Goal: Task Accomplishment & Management: Manage account settings

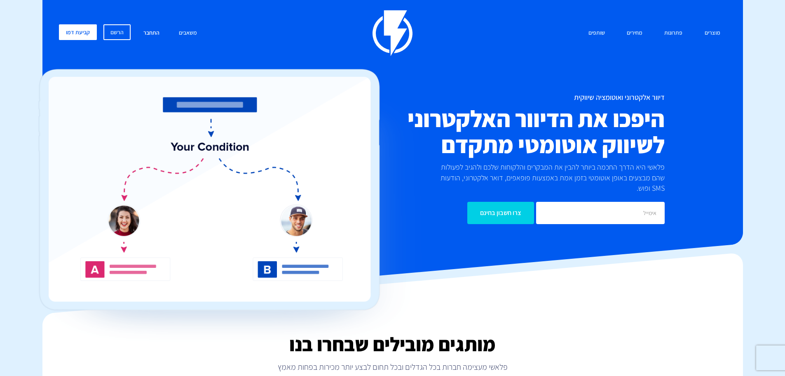
click at [146, 32] on link "התחבר" at bounding box center [151, 33] width 28 height 18
click at [156, 34] on link "התחבר" at bounding box center [151, 33] width 28 height 18
